Goal: Task Accomplishment & Management: Use online tool/utility

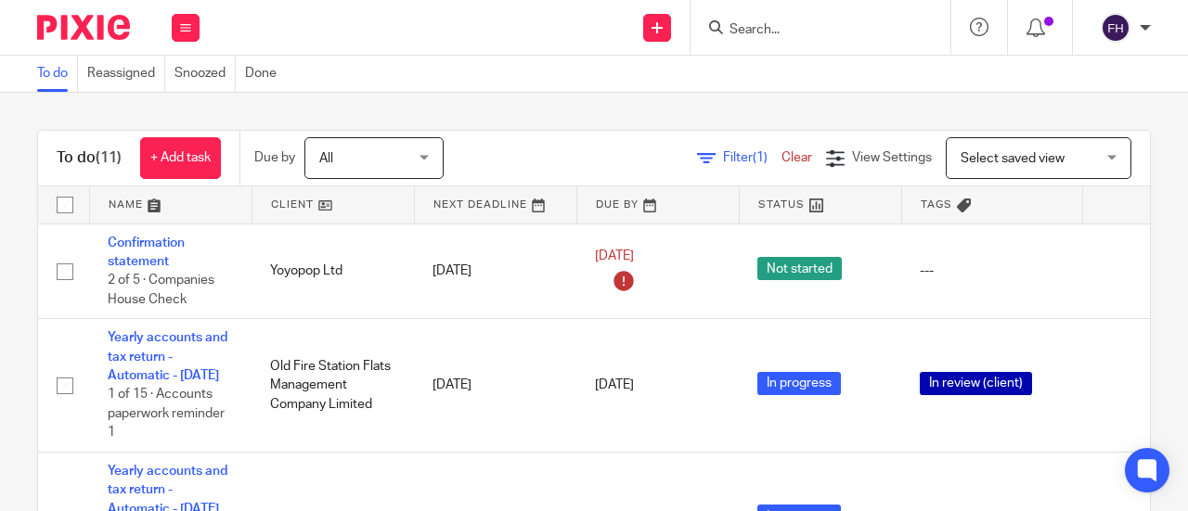
click at [776, 31] on input "Search" at bounding box center [810, 30] width 167 height 17
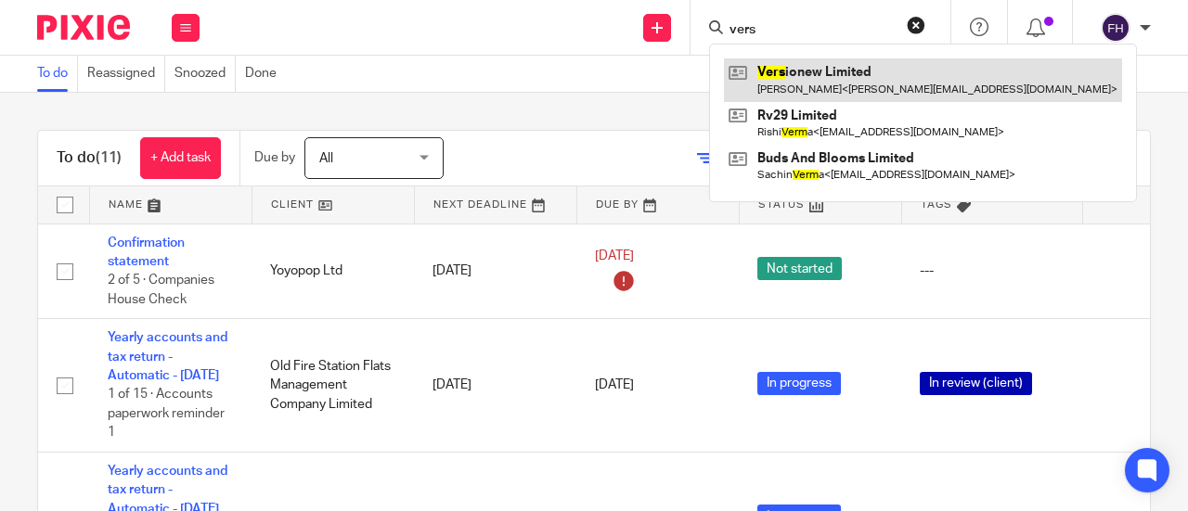
type input "vers"
click at [797, 68] on link at bounding box center [923, 79] width 398 height 43
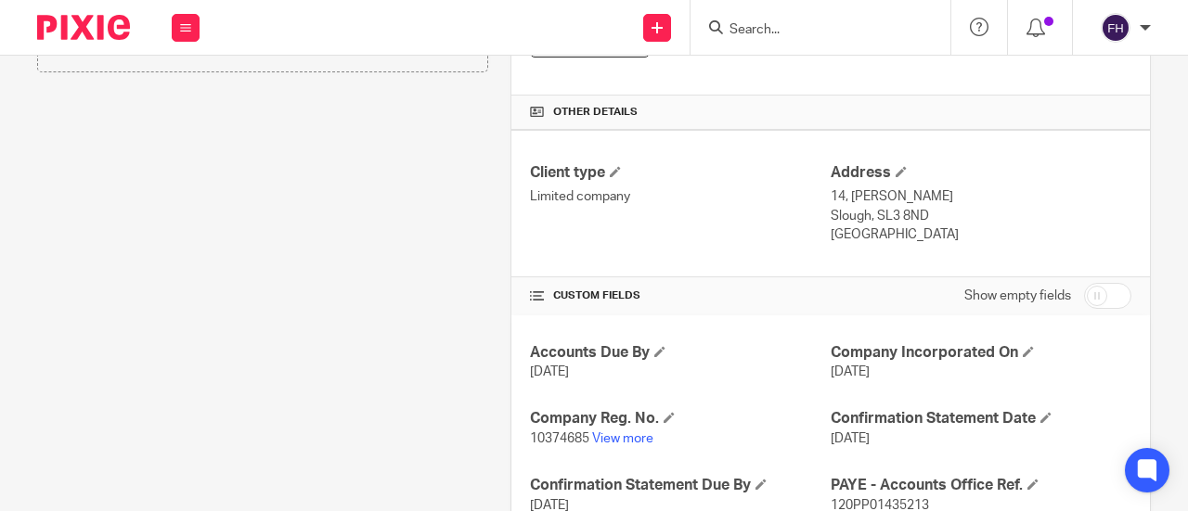
scroll to position [553, 0]
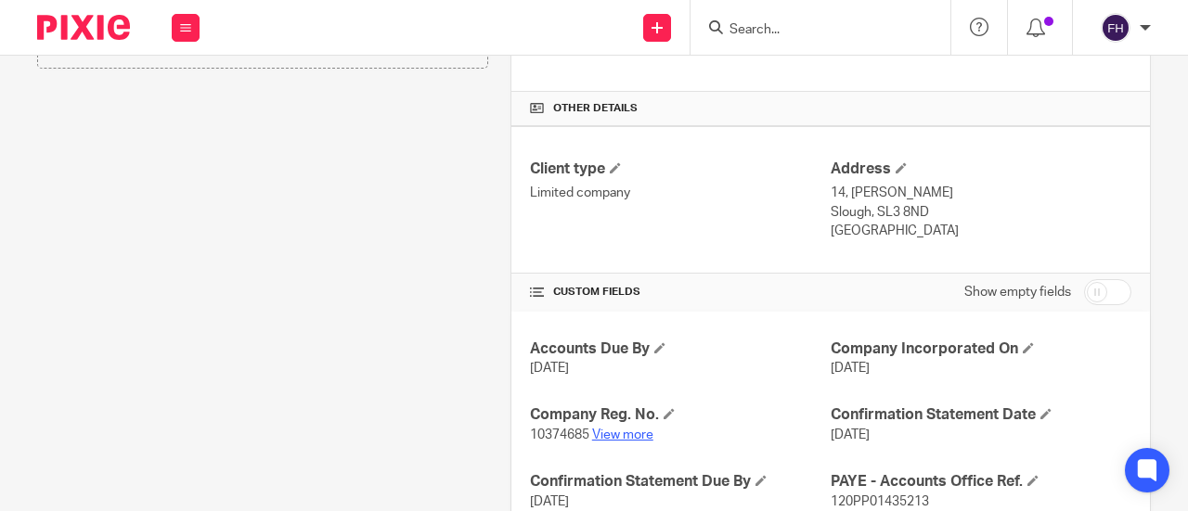
click at [598, 442] on link "View more" at bounding box center [622, 435] width 61 height 13
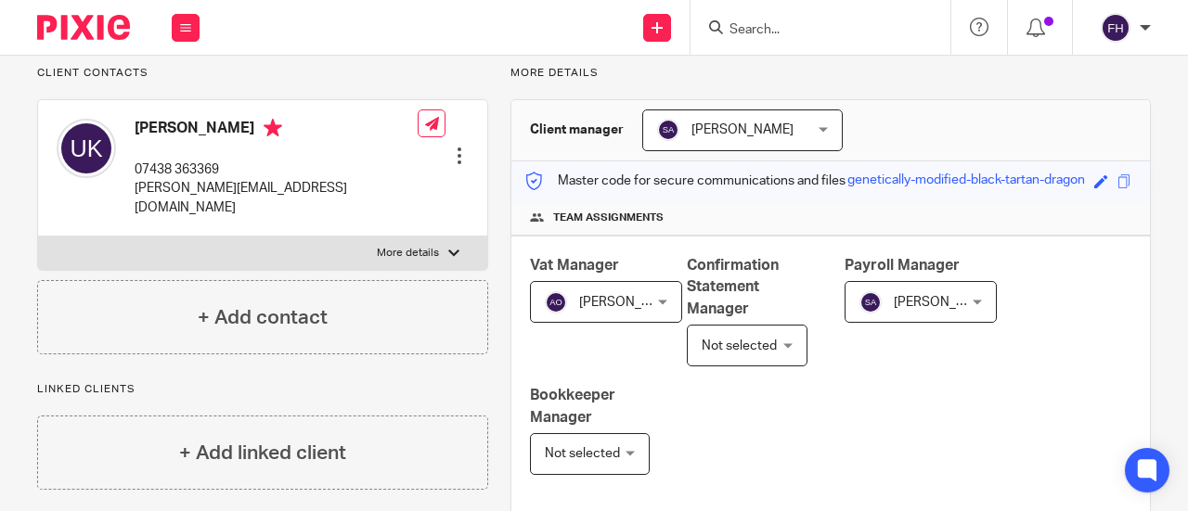
scroll to position [0, 0]
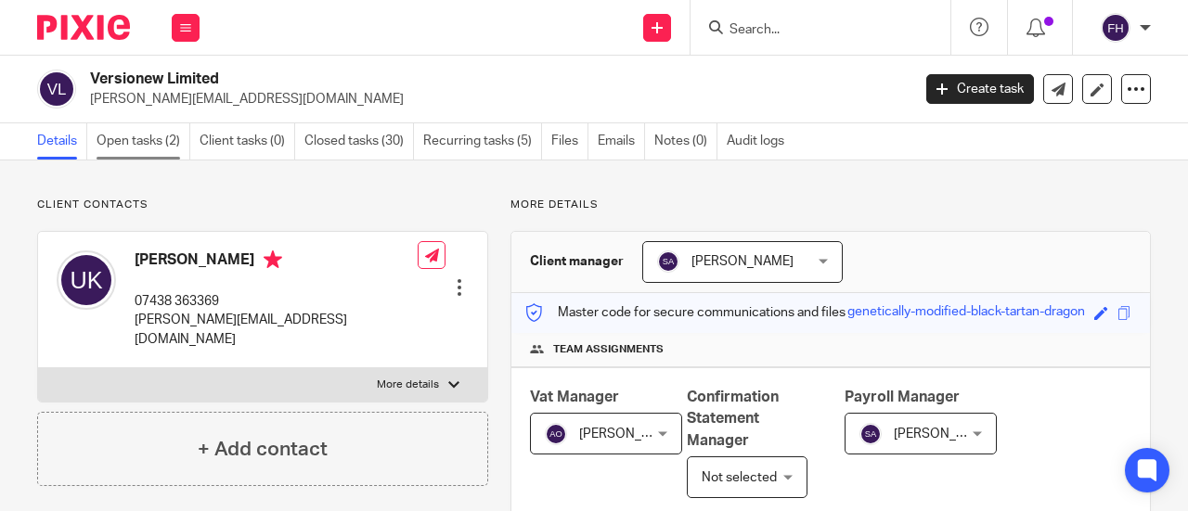
click at [130, 138] on link "Open tasks (2)" at bounding box center [143, 141] width 94 height 36
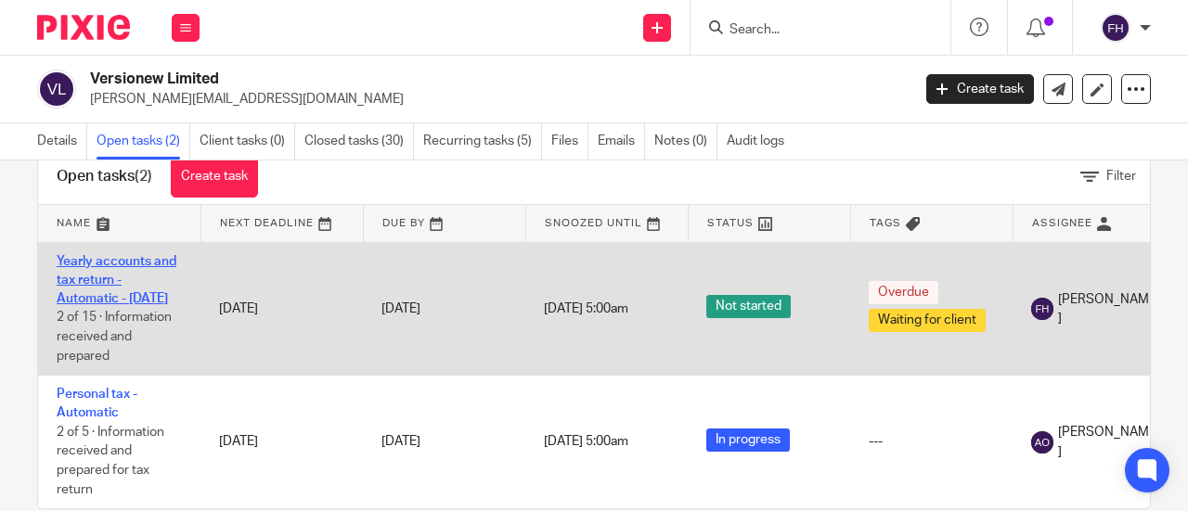
click at [109, 261] on link "Yearly accounts and tax return - Automatic - [DATE]" at bounding box center [117, 280] width 120 height 51
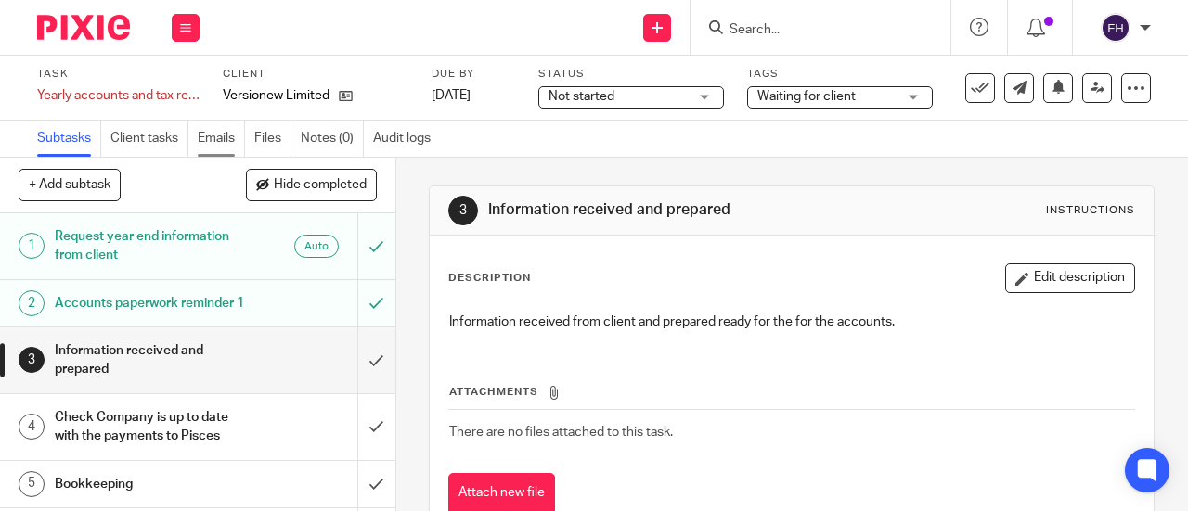
click at [212, 140] on link "Emails" at bounding box center [221, 139] width 47 height 36
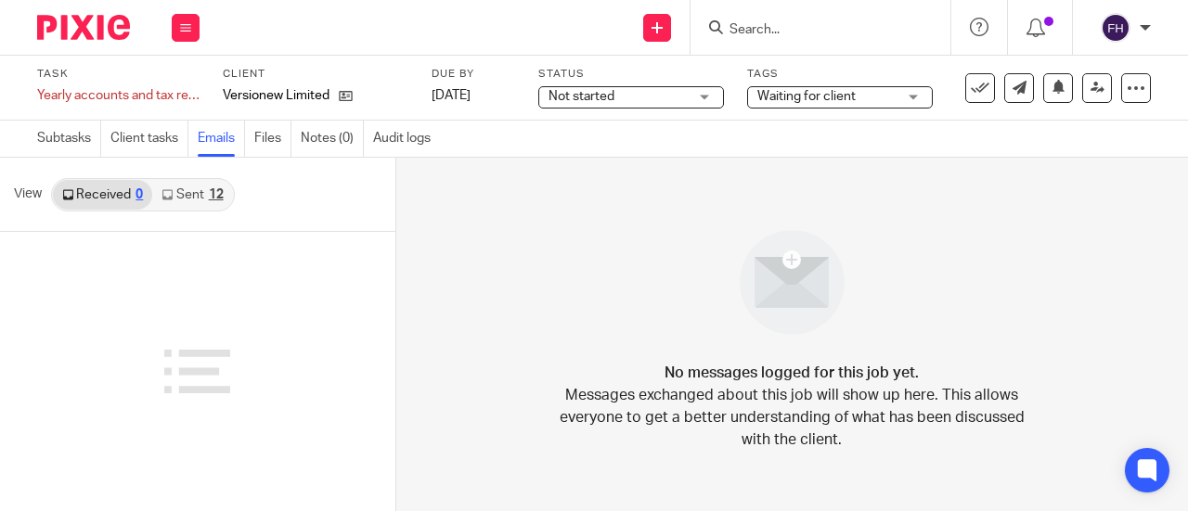
click at [198, 198] on link "Sent 12" at bounding box center [192, 195] width 80 height 30
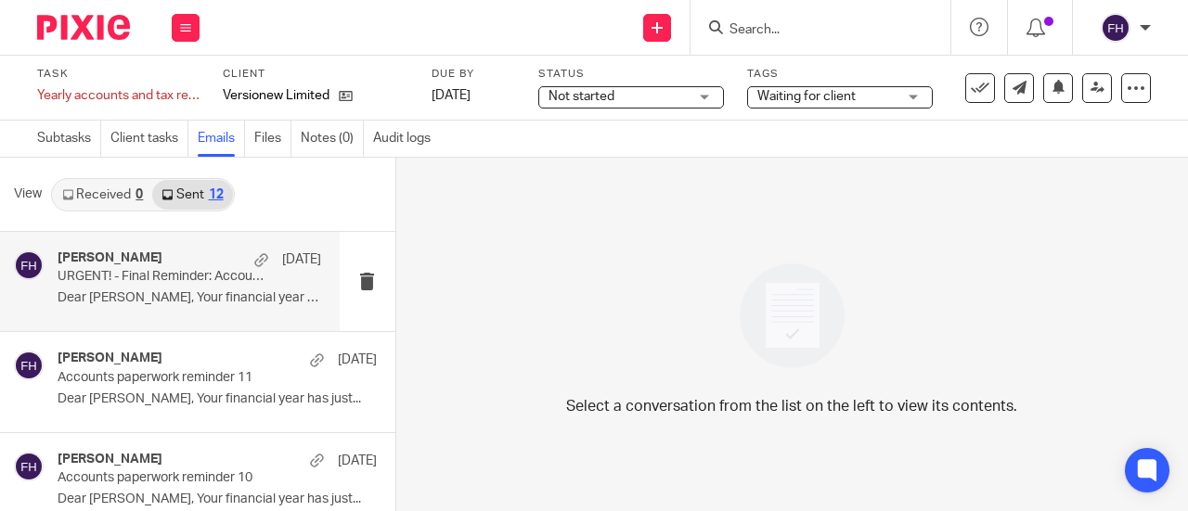
click at [135, 279] on p "URGENT! - Final Reminder: Accounts paperwork reminder 12" at bounding box center [163, 277] width 211 height 16
